Goal: Obtain resource: Obtain resource

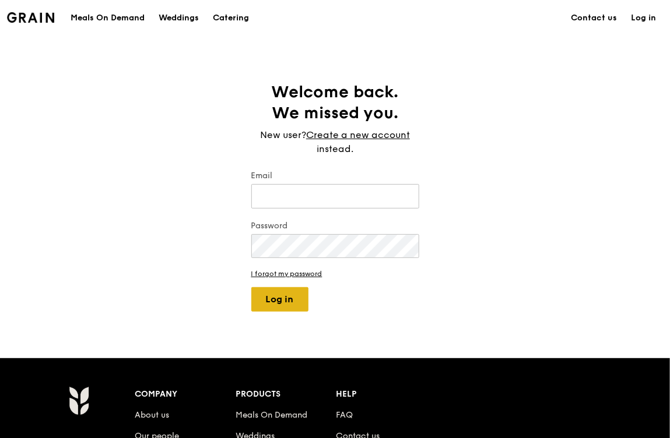
type input "chaleine@grain.com.sg"
click at [283, 290] on button "Log in" at bounding box center [279, 299] width 57 height 24
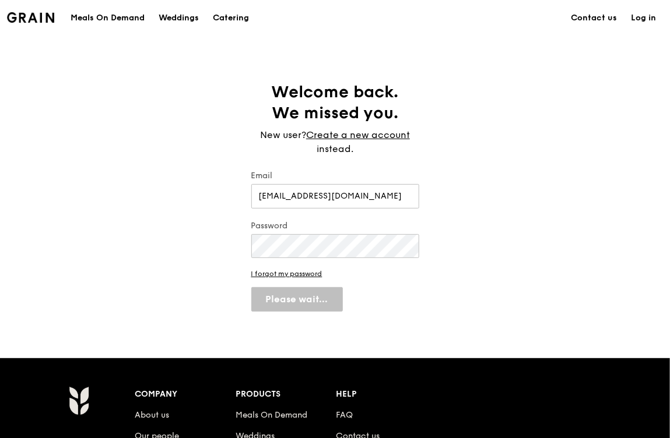
select select "100"
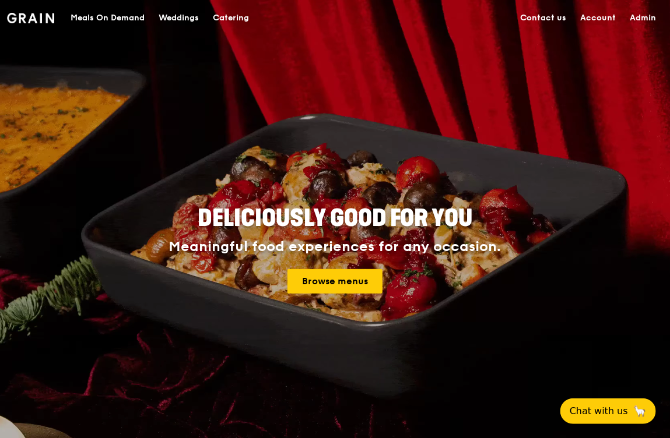
click at [230, 18] on div "Catering" at bounding box center [231, 18] width 36 height 35
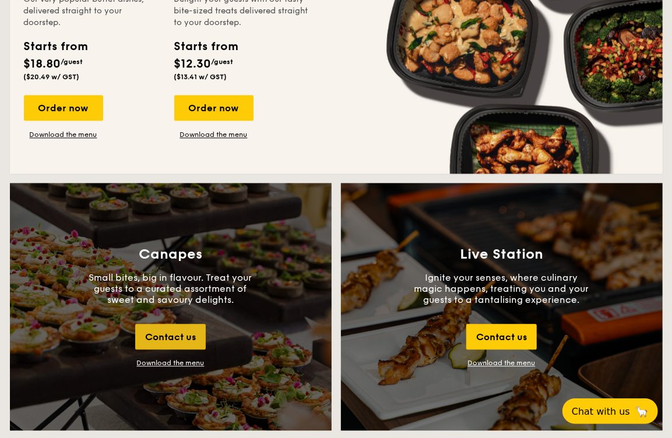
scroll to position [1127, 0]
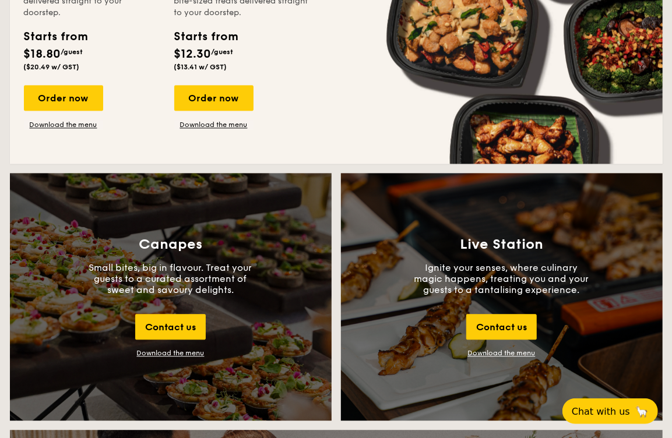
click at [161, 351] on div "Download the menu" at bounding box center [171, 353] width 68 height 8
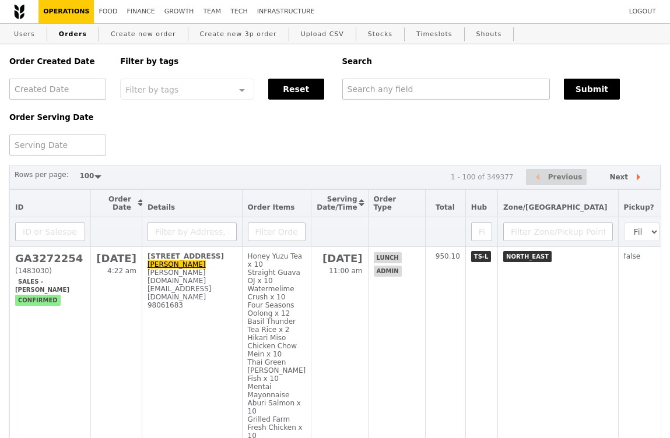
select select "100"
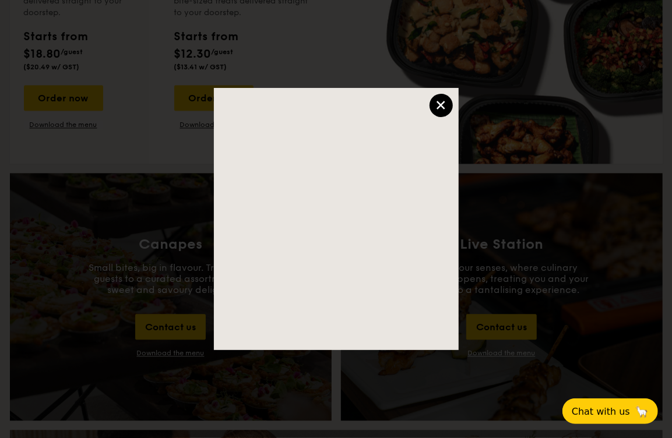
click at [438, 106] on div "×" at bounding box center [441, 105] width 23 height 23
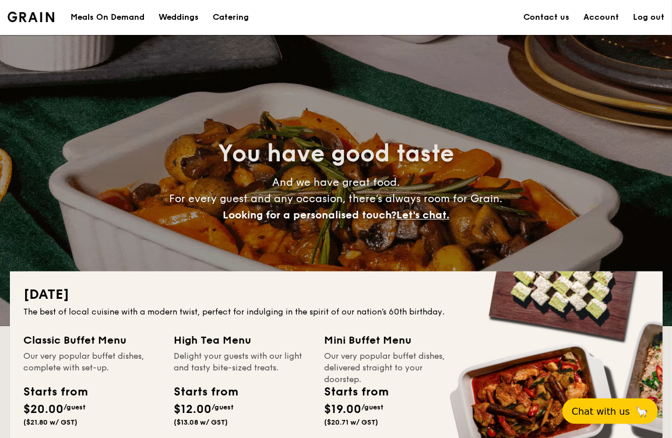
click at [118, 18] on div "Meals On Demand" at bounding box center [108, 17] width 74 height 35
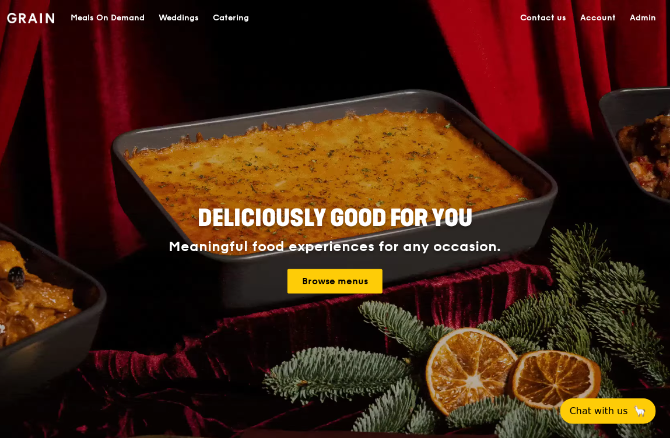
click at [238, 16] on div "Catering" at bounding box center [231, 18] width 36 height 35
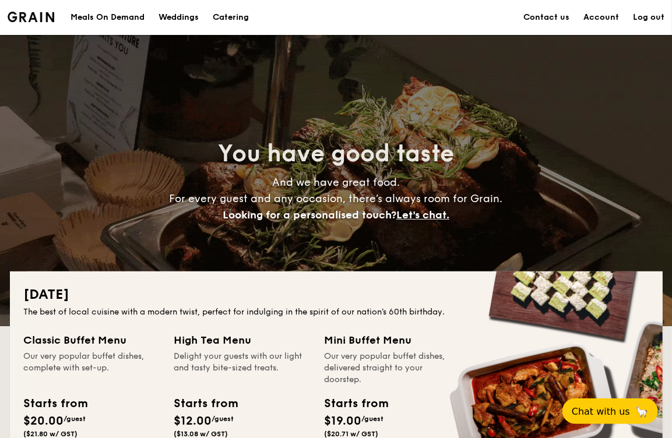
click at [224, 17] on h1 "Catering" at bounding box center [231, 17] width 36 height 35
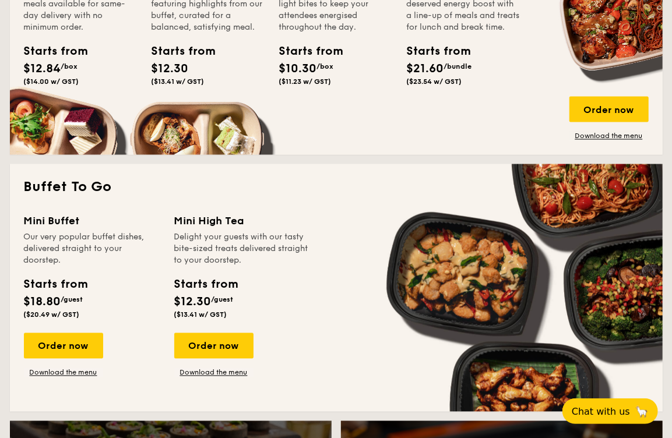
scroll to position [890, 0]
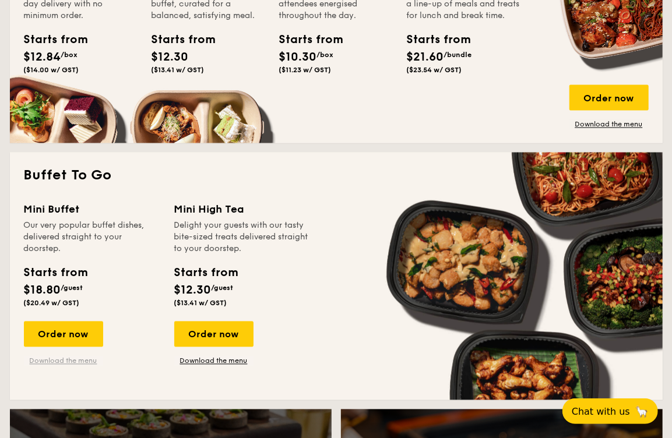
click at [66, 361] on link "Download the menu" at bounding box center [63, 361] width 79 height 9
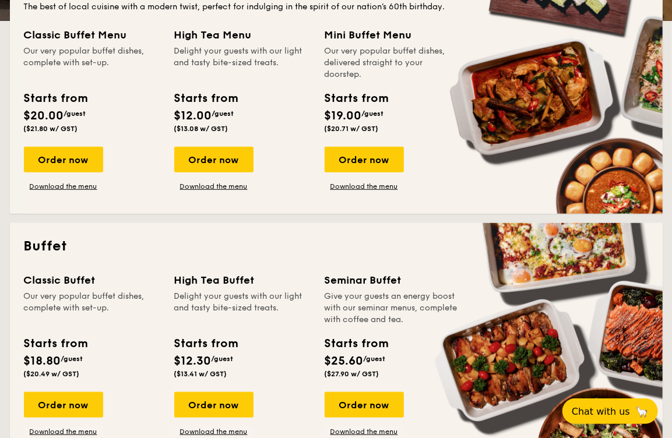
scroll to position [439, 0]
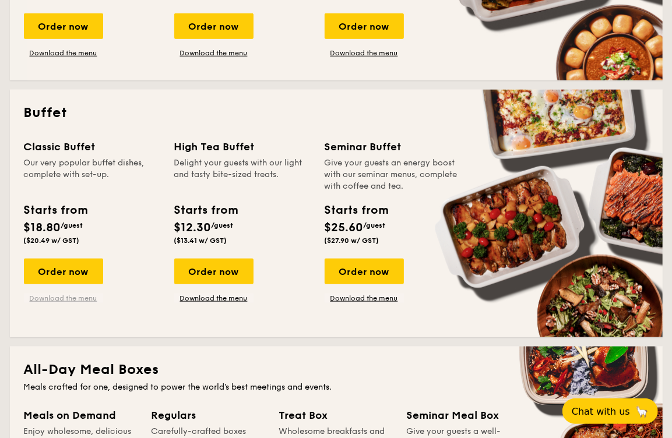
click at [83, 298] on link "Download the menu" at bounding box center [63, 298] width 79 height 9
click at [210, 301] on link "Download the menu" at bounding box center [213, 298] width 79 height 9
